Goal: Task Accomplishment & Management: Use online tool/utility

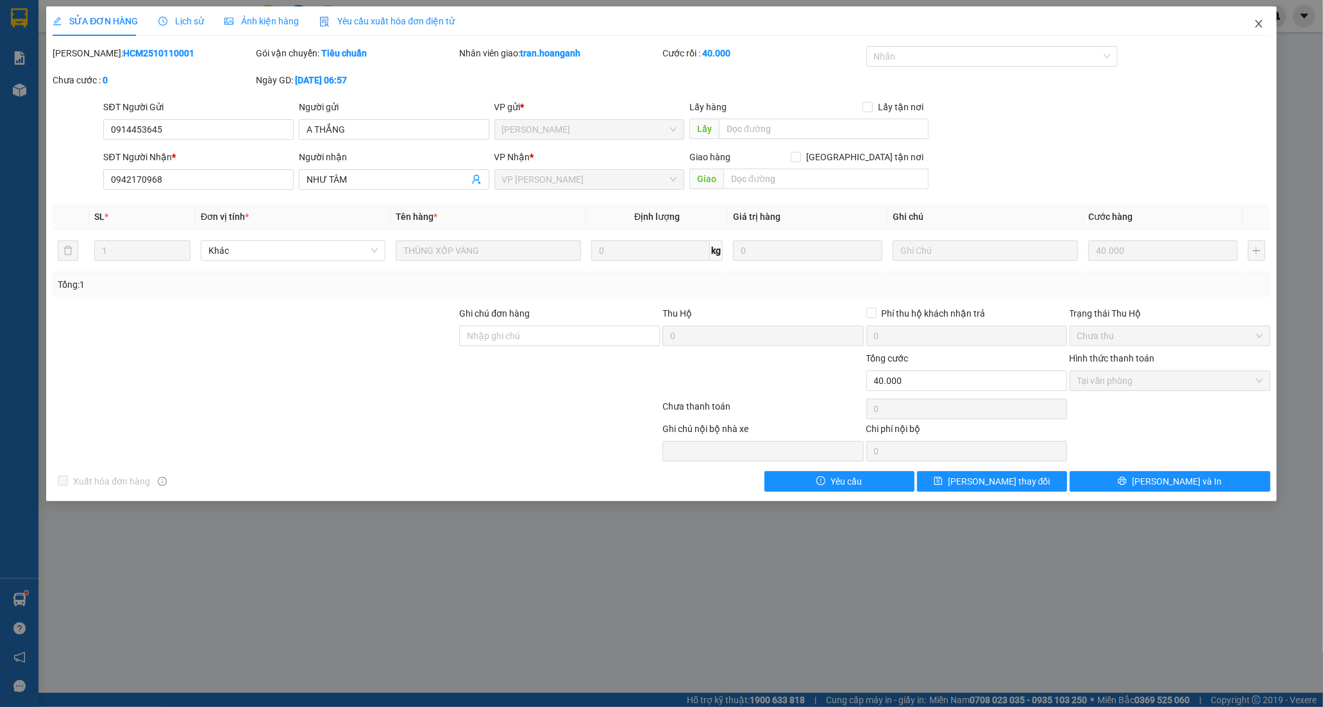
click at [1259, 21] on icon "close" at bounding box center [1259, 24] width 10 height 10
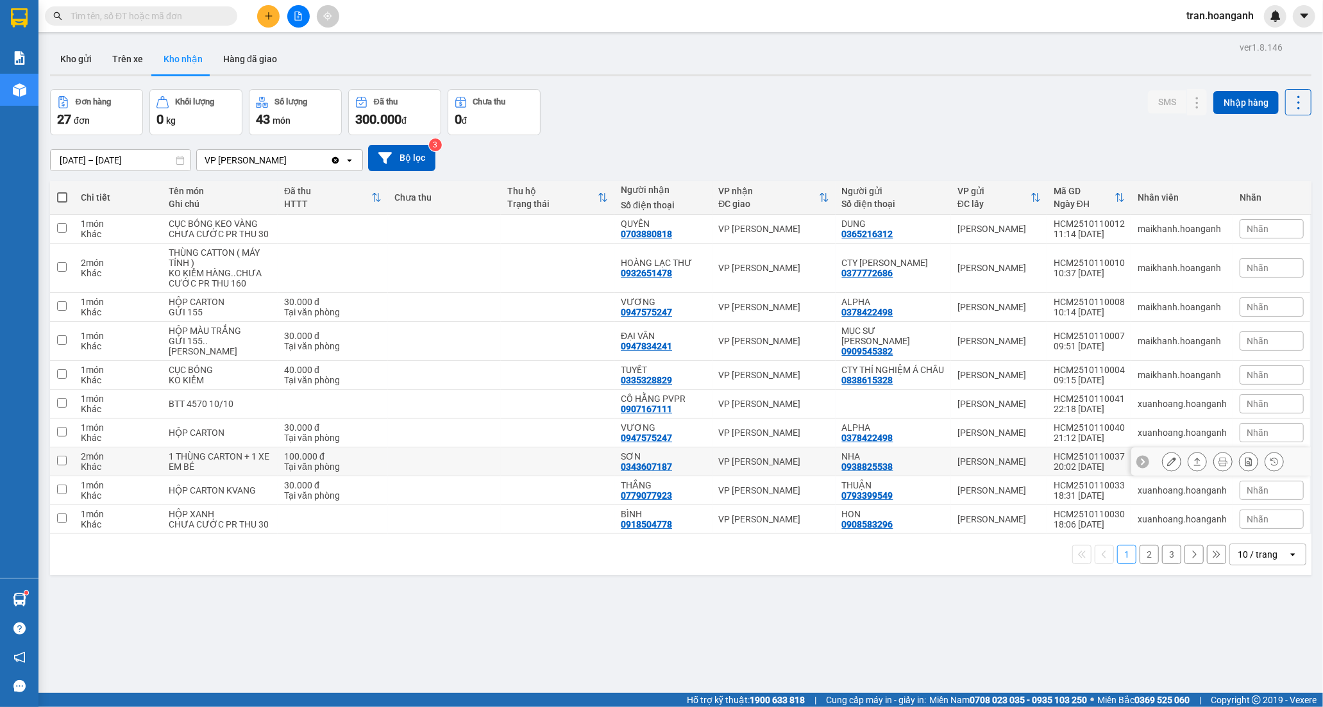
click at [684, 459] on div "SƠN" at bounding box center [663, 456] width 85 height 10
checkbox input "true"
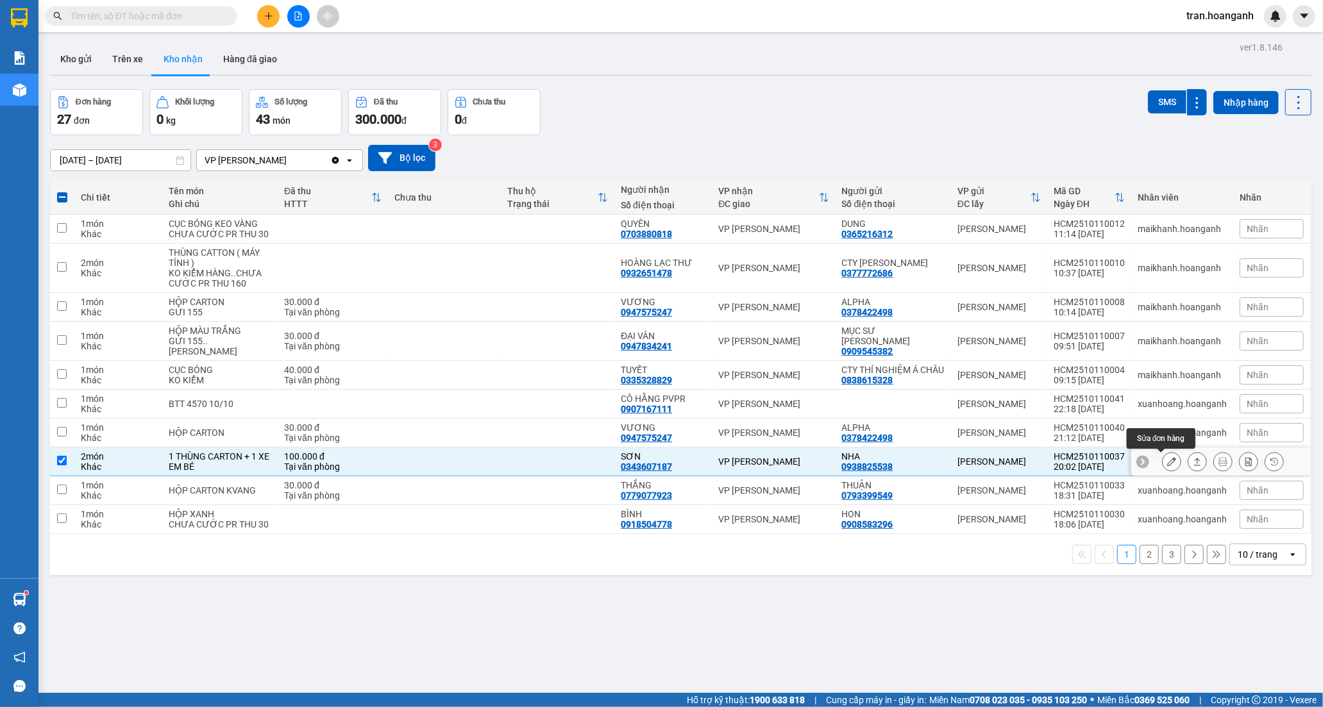
click at [1167, 462] on icon at bounding box center [1171, 461] width 9 height 9
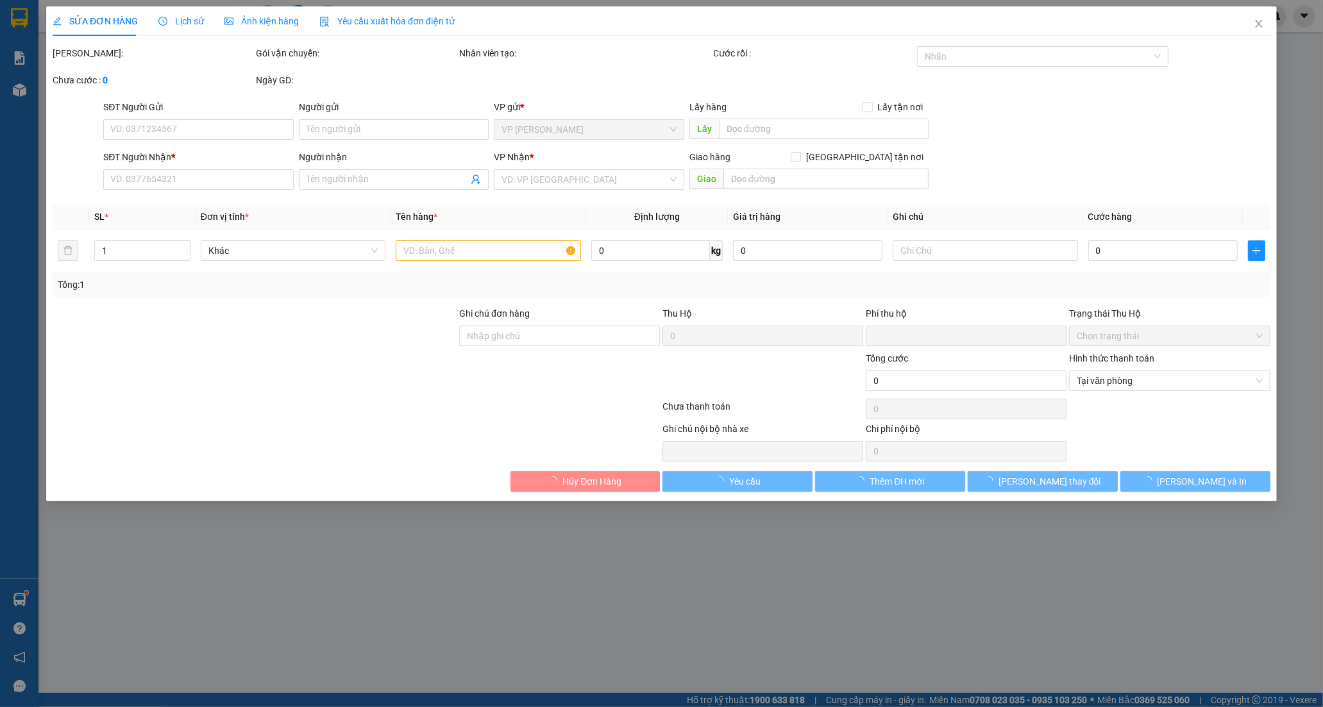
type input "0938825538"
type input "NHA"
type input "0343607187"
type input "SƠN"
type input "0"
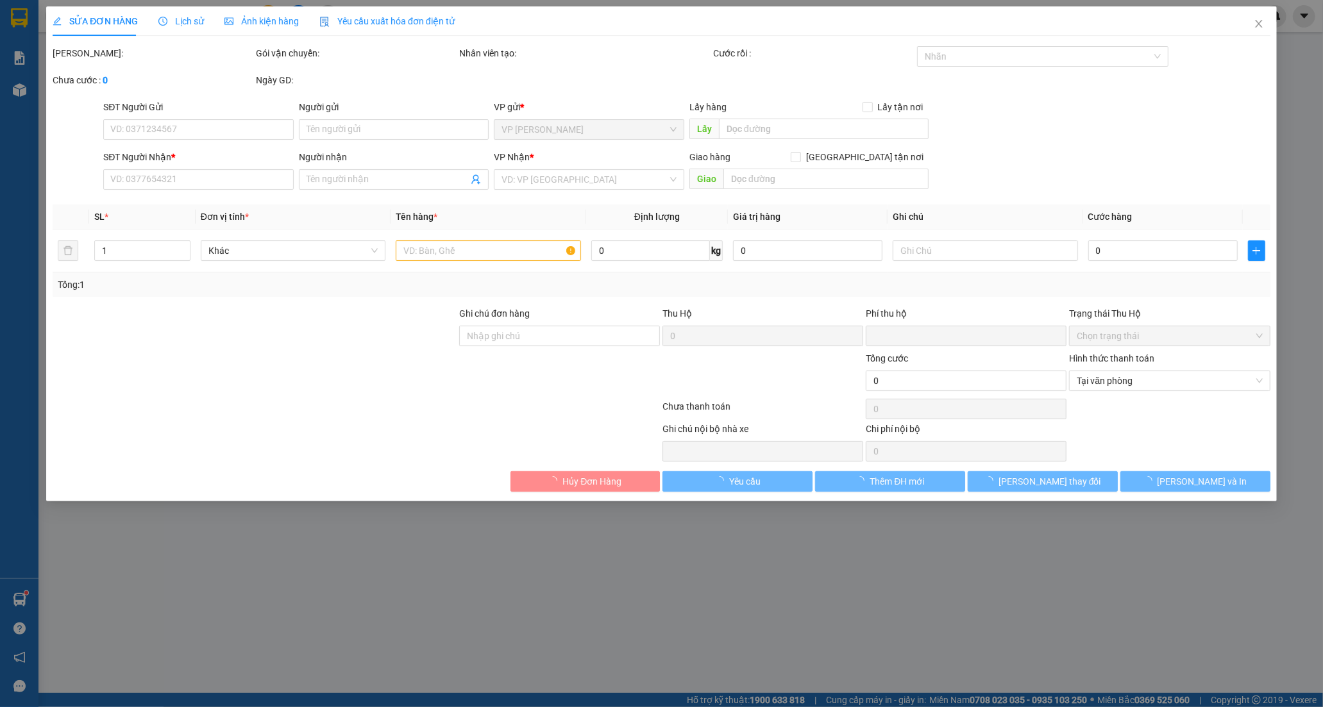
type input "100.000"
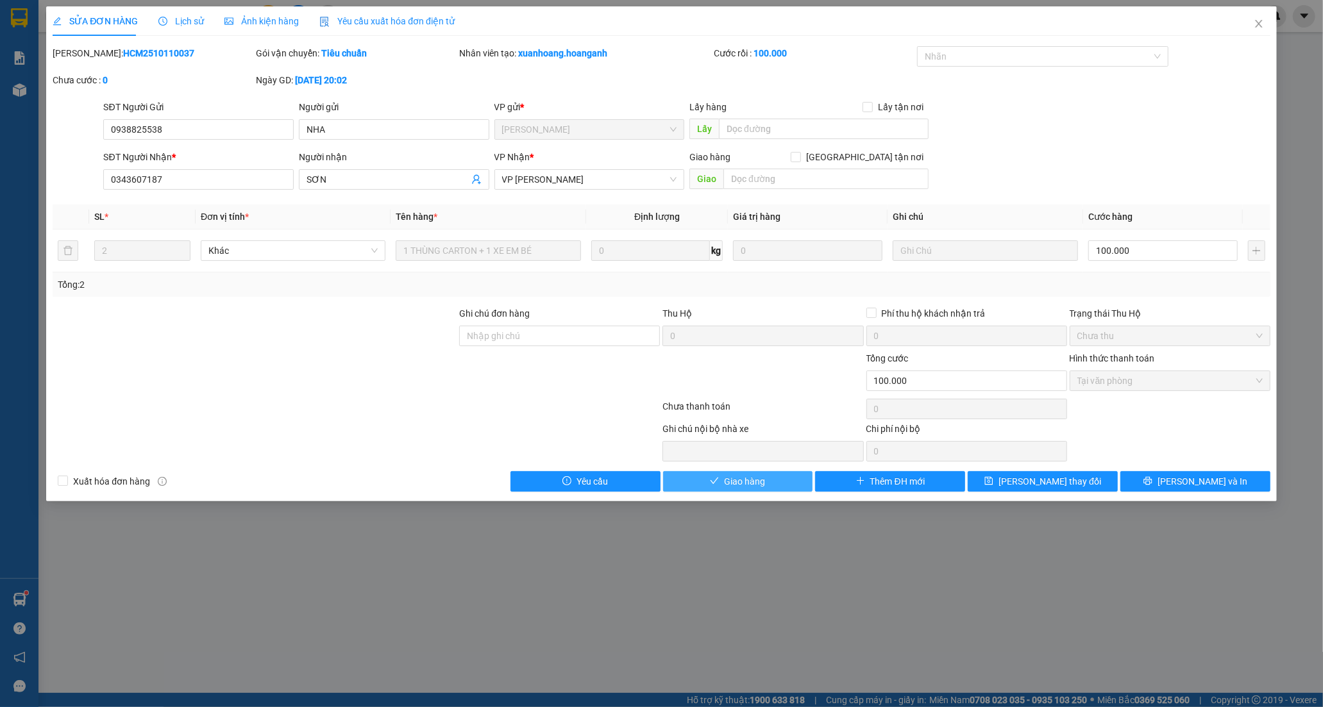
click at [757, 485] on span "Giao hàng" at bounding box center [744, 482] width 41 height 14
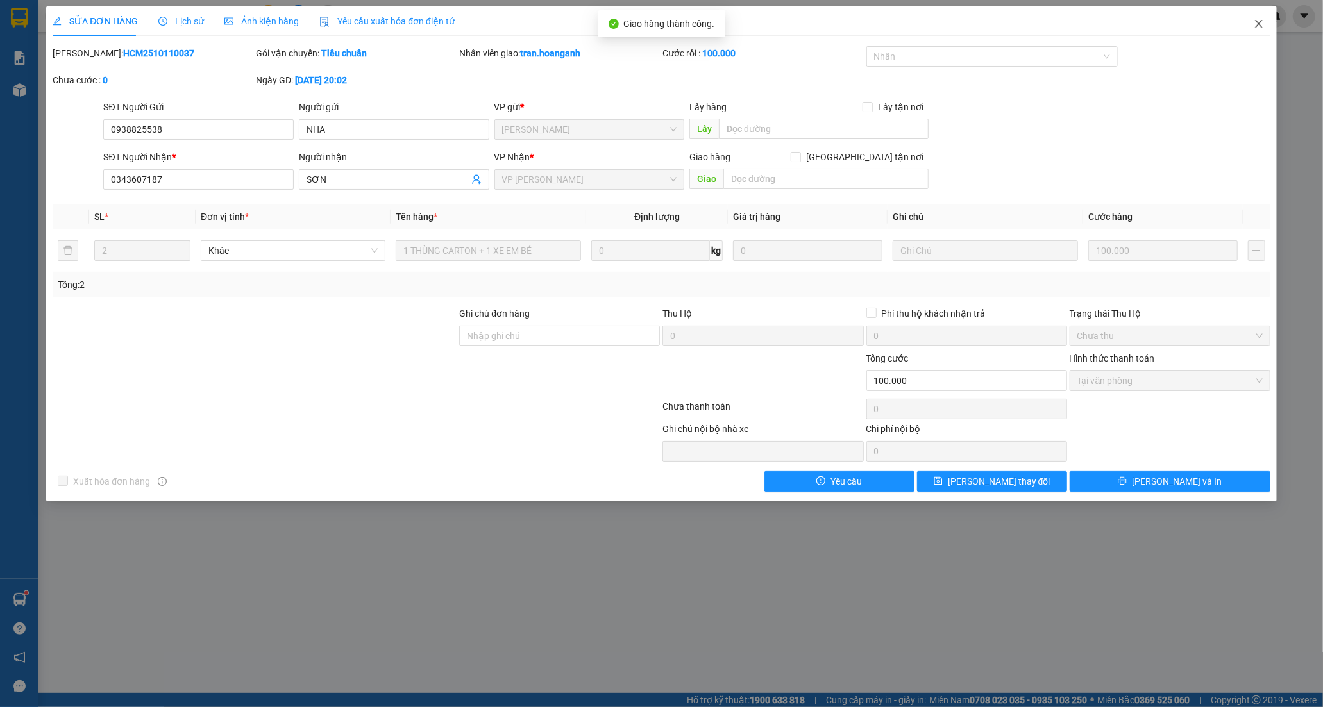
click at [1256, 21] on icon "close" at bounding box center [1258, 24] width 7 height 8
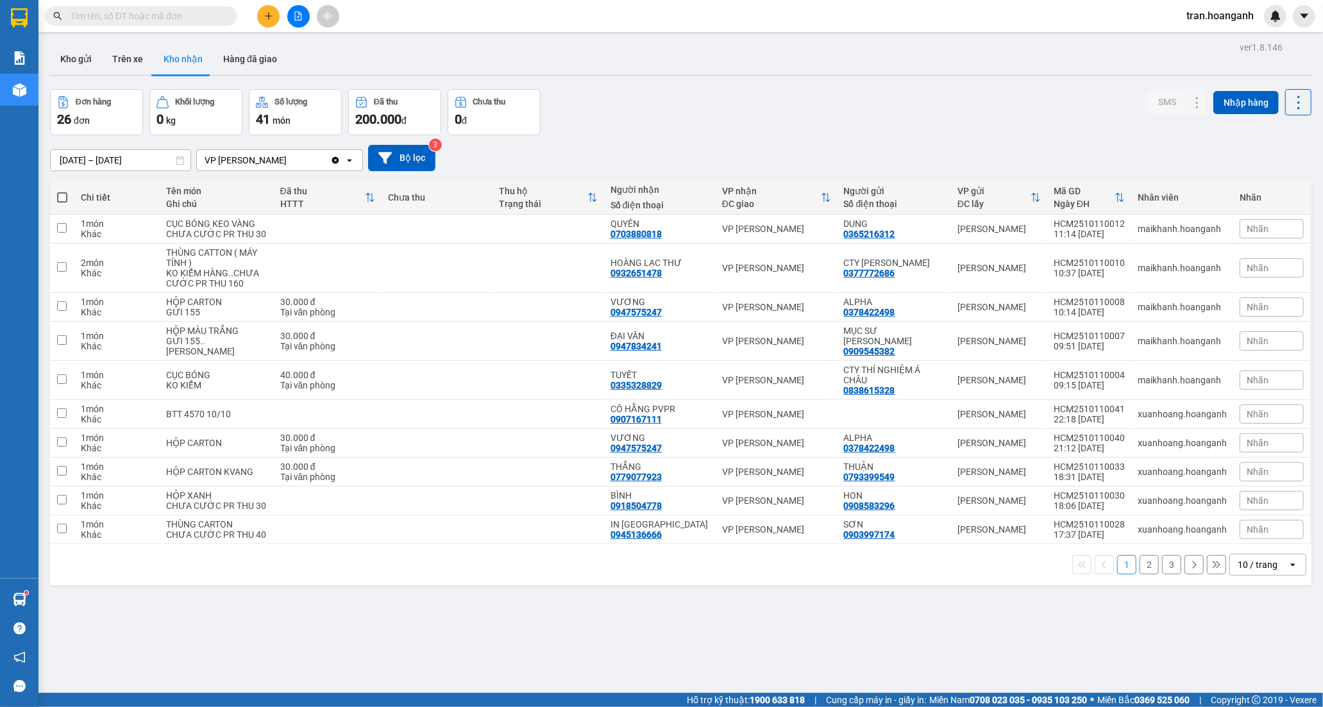
click at [1139, 555] on button "2" at bounding box center [1148, 564] width 19 height 19
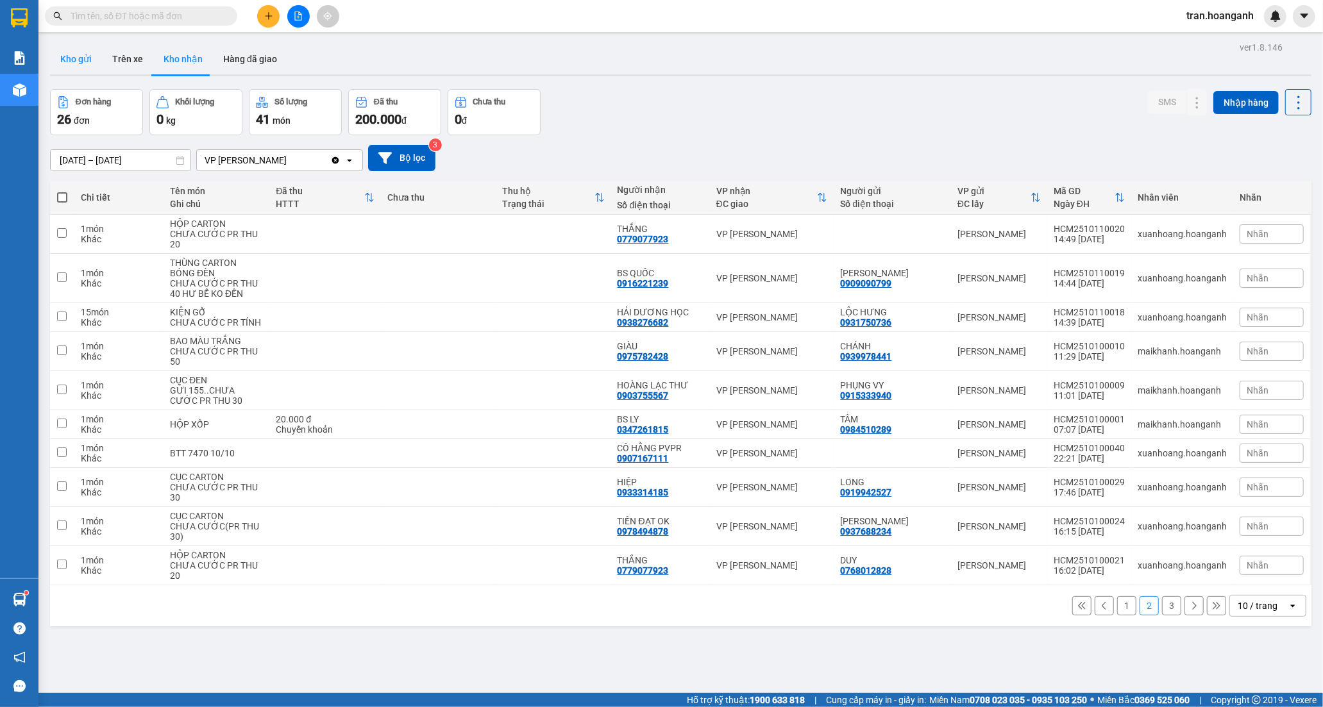
drag, startPoint x: 91, startPoint y: 53, endPoint x: 90, endPoint y: 3, distance: 50.0
click at [90, 54] on button "Kho gửi" at bounding box center [76, 59] width 52 height 31
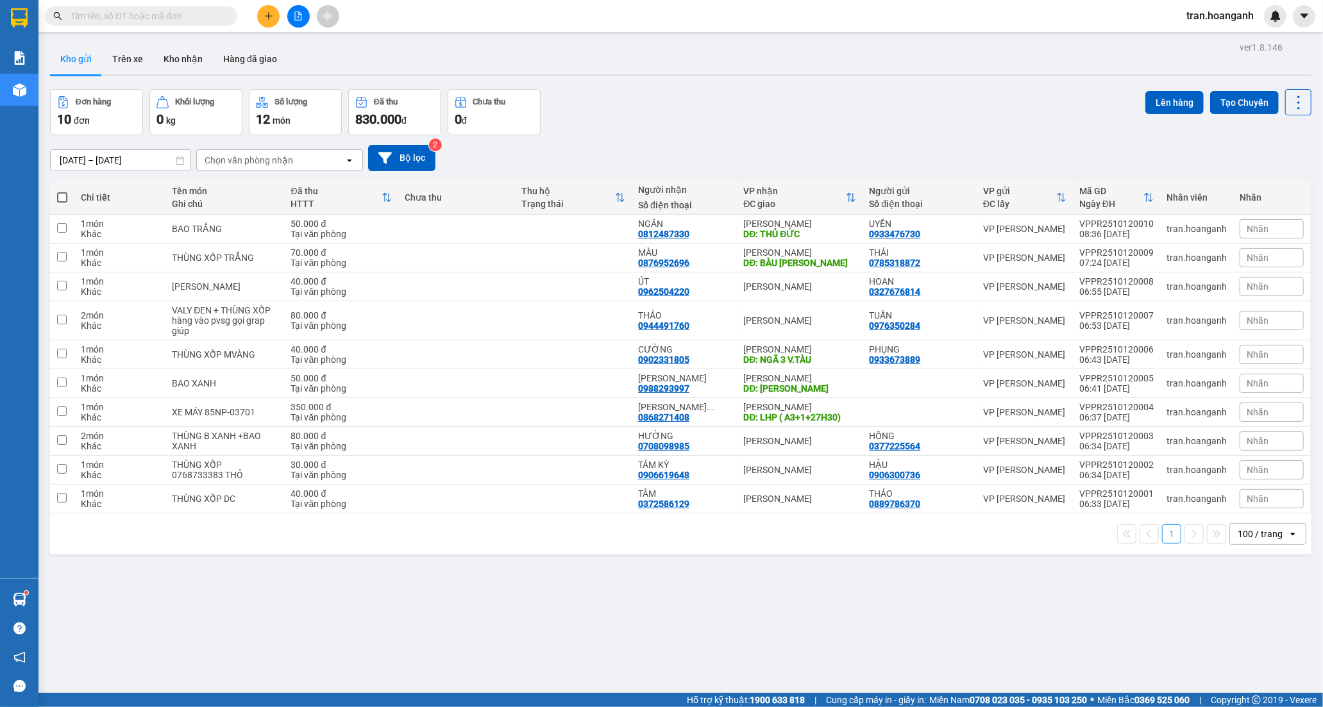
click at [195, 7] on span at bounding box center [141, 15] width 192 height 19
click at [194, 13] on input "text" at bounding box center [146, 16] width 151 height 14
click at [176, 55] on button "Kho nhận" at bounding box center [183, 59] width 60 height 31
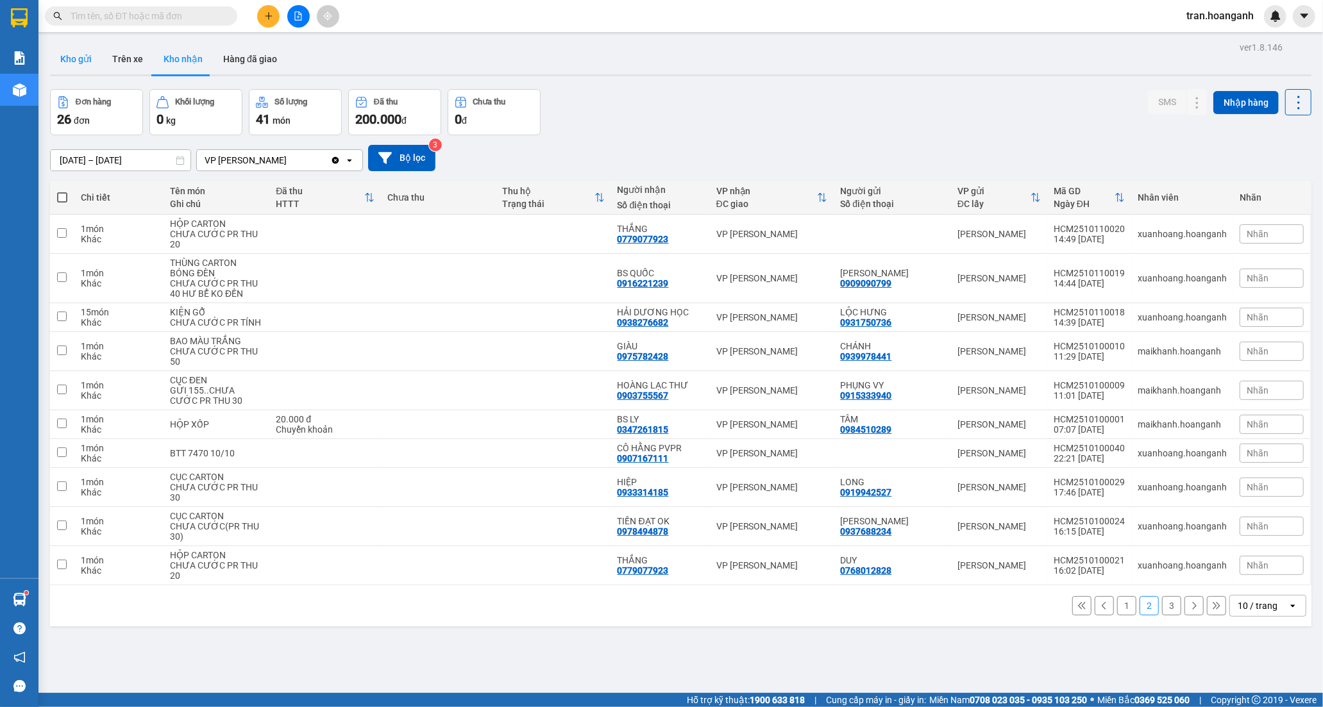
click at [94, 56] on button "Kho gửi" at bounding box center [76, 59] width 52 height 31
